Goal: Task Accomplishment & Management: Use online tool/utility

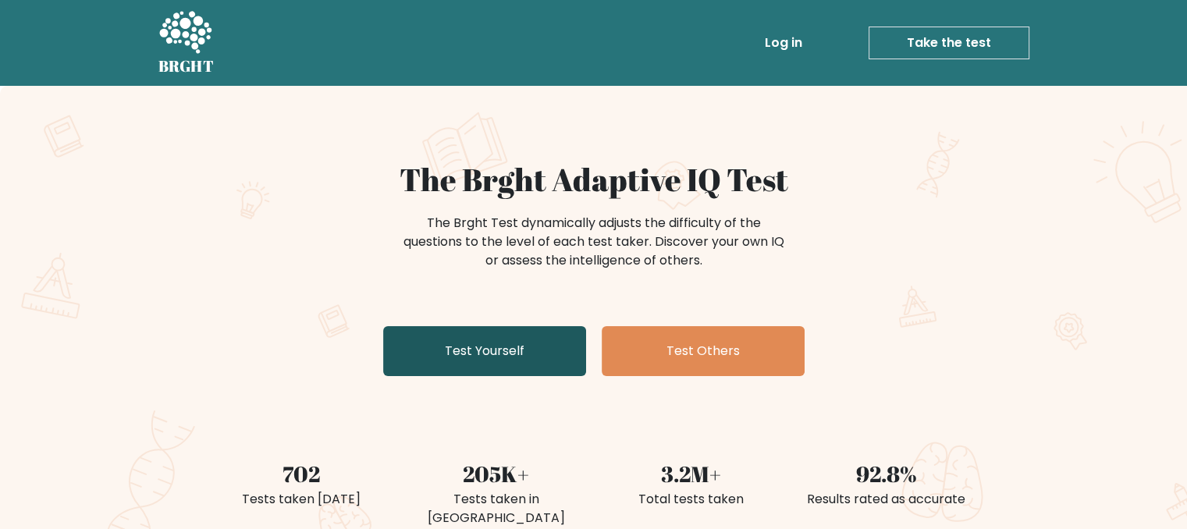
click at [512, 338] on link "Test Yourself" at bounding box center [484, 351] width 203 height 50
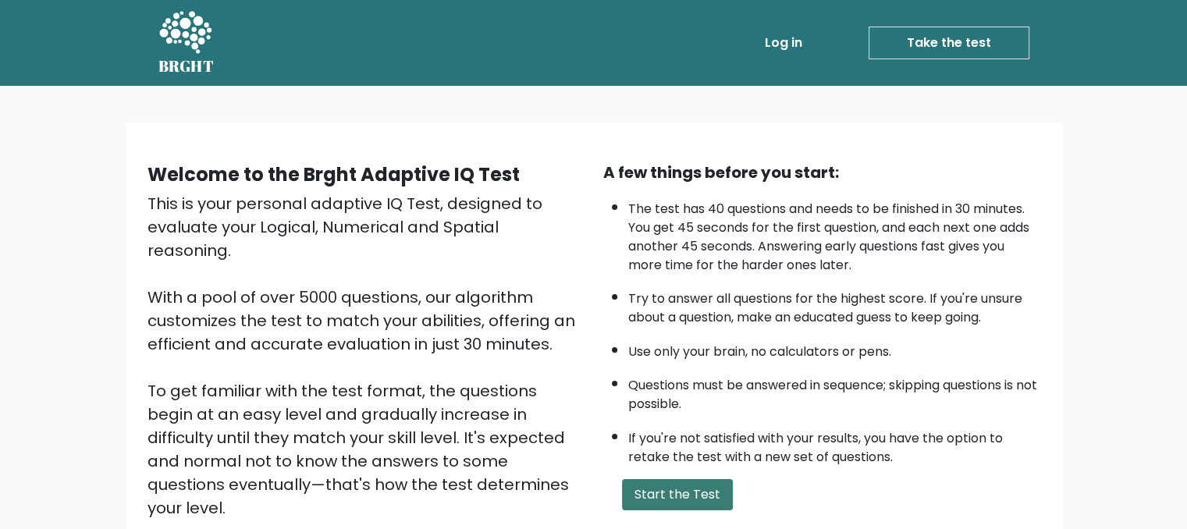
click at [673, 498] on button "Start the Test" at bounding box center [677, 494] width 111 height 31
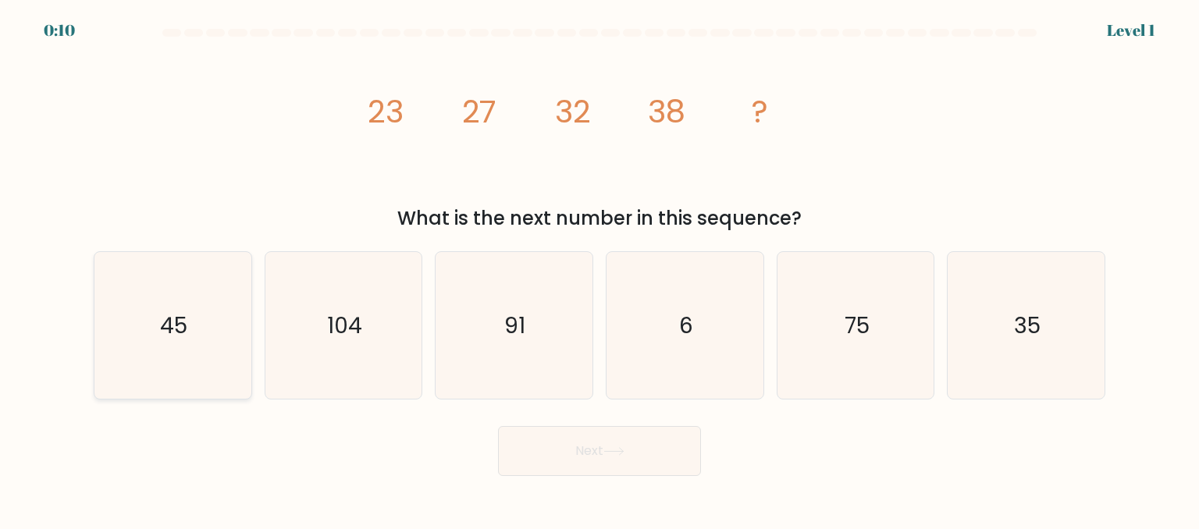
click at [215, 341] on icon "45" at bounding box center [172, 325] width 147 height 147
click at [600, 269] on input "a. 45" at bounding box center [600, 267] width 1 height 4
radio input "true"
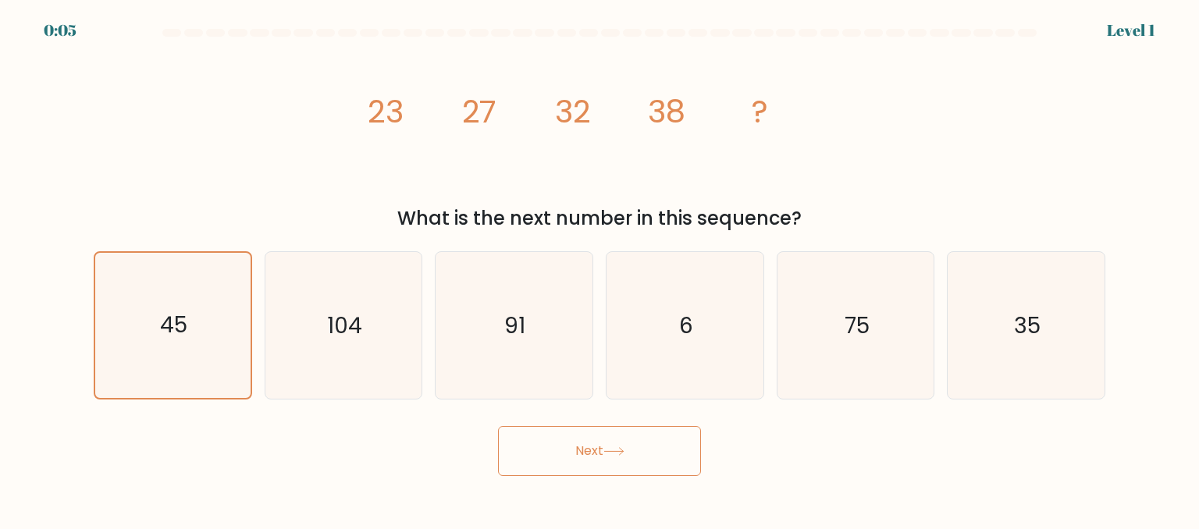
click at [525, 463] on button "Next" at bounding box center [599, 451] width 203 height 50
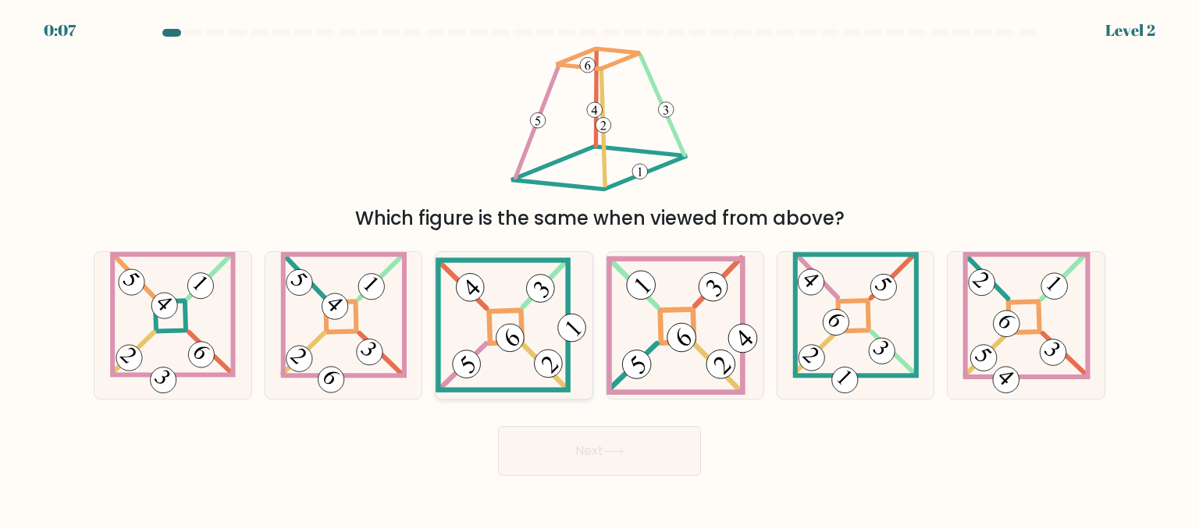
click at [543, 322] on icon at bounding box center [514, 325] width 157 height 135
click at [600, 269] on input "c." at bounding box center [600, 267] width 1 height 4
radio input "true"
click at [650, 450] on button "Next" at bounding box center [599, 451] width 203 height 50
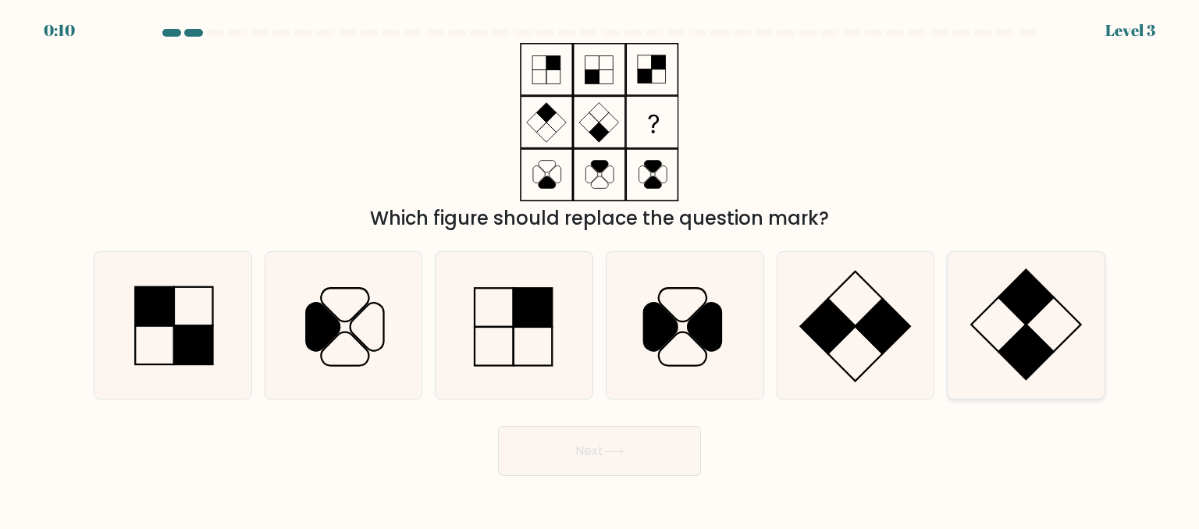
click at [978, 309] on icon at bounding box center [1025, 325] width 147 height 147
click at [600, 269] on input "f." at bounding box center [600, 267] width 1 height 4
radio input "true"
